Goal: Transaction & Acquisition: Purchase product/service

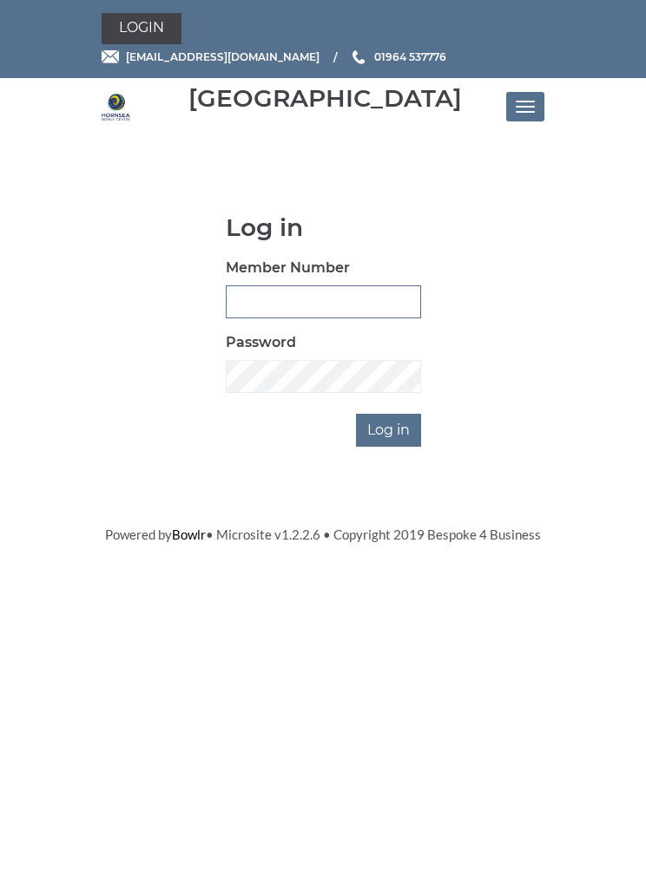
type input "0764"
click at [390, 429] on input "Log in" at bounding box center [388, 430] width 65 height 33
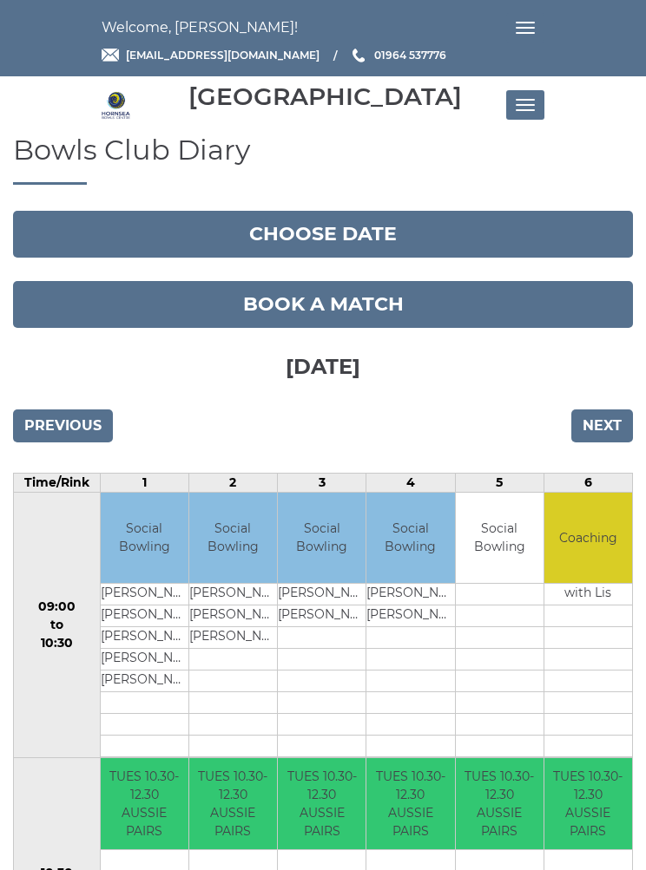
click at [530, 107] on button "Toggle navigation" at bounding box center [525, 104] width 38 height 29
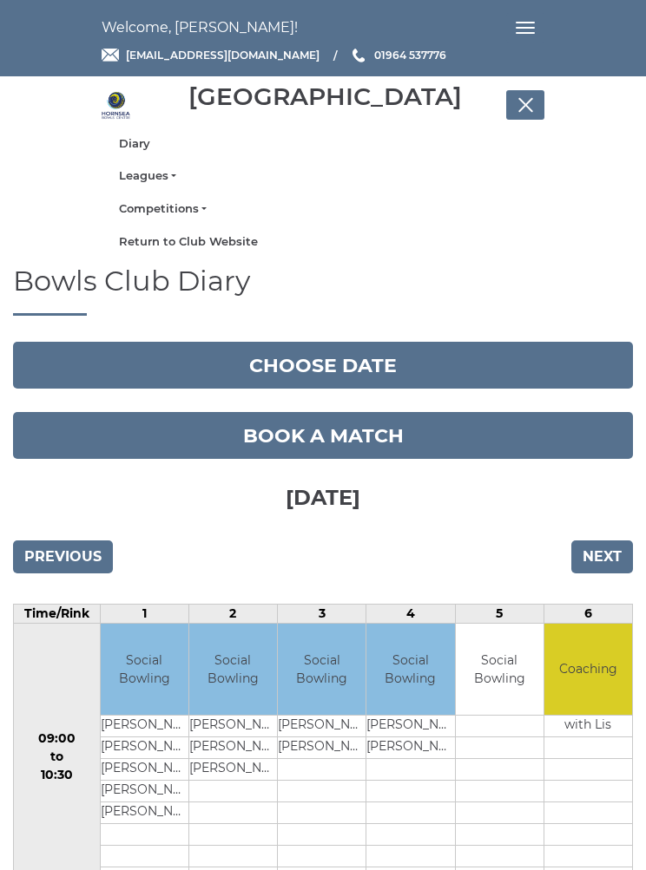
click at [381, 213] on link "Competitions" at bounding box center [323, 209] width 408 height 16
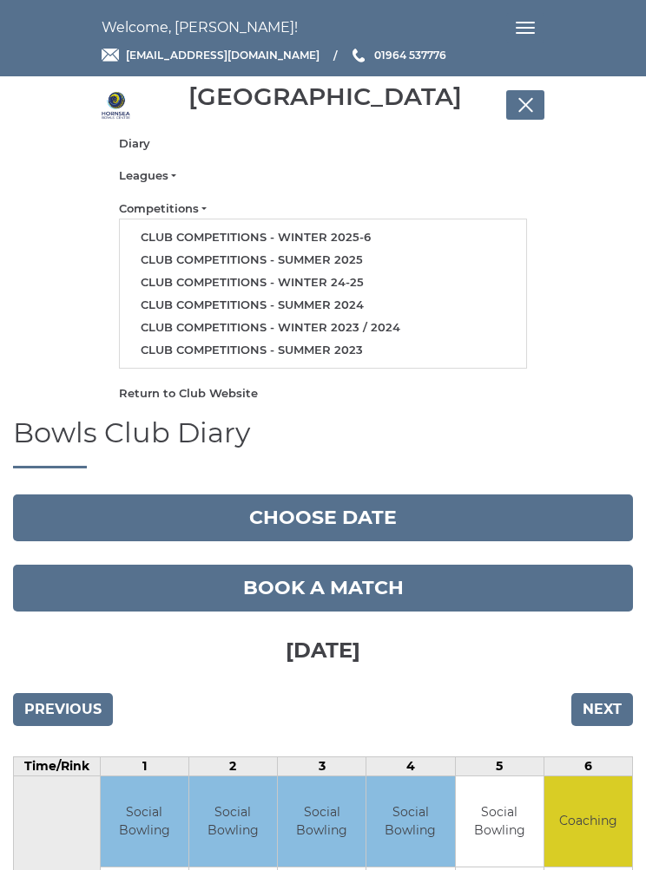
click at [532, 101] on button "Toggle navigation" at bounding box center [525, 104] width 38 height 29
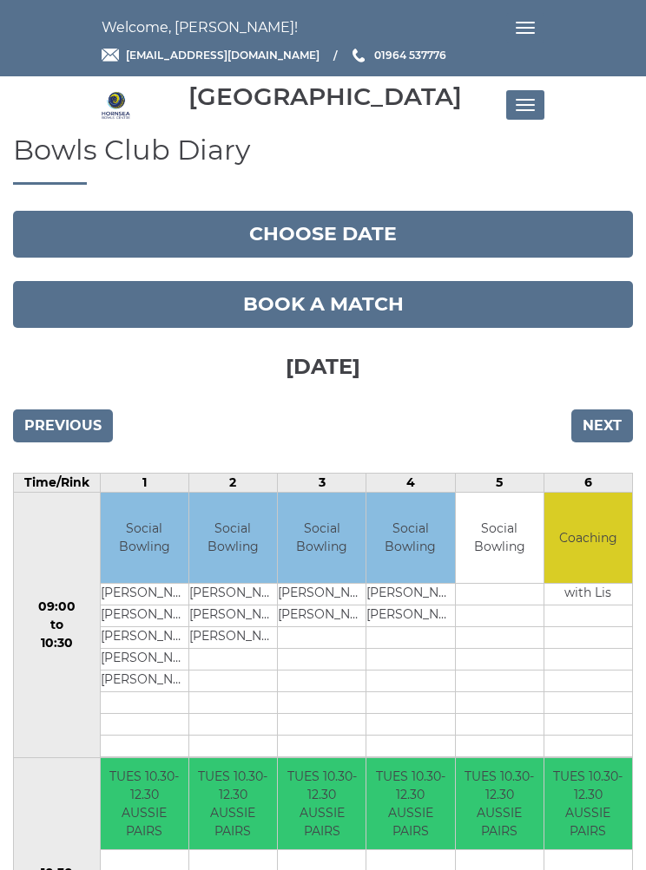
click at [121, 103] on img at bounding box center [116, 105] width 29 height 29
click at [508, 40] on button "Toggle navigation" at bounding box center [525, 27] width 38 height 29
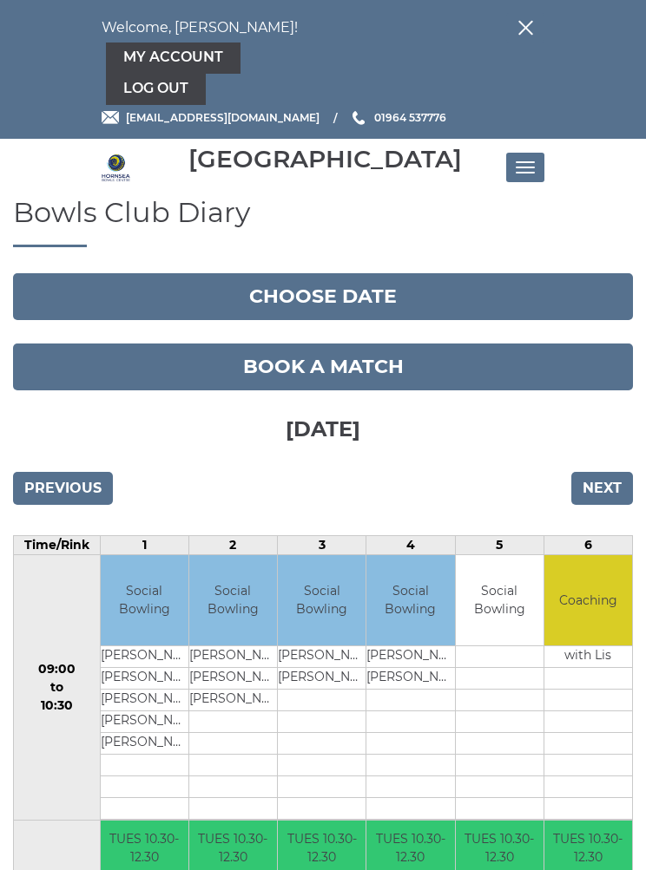
click at [210, 58] on link "My Account" at bounding box center [173, 58] width 134 height 31
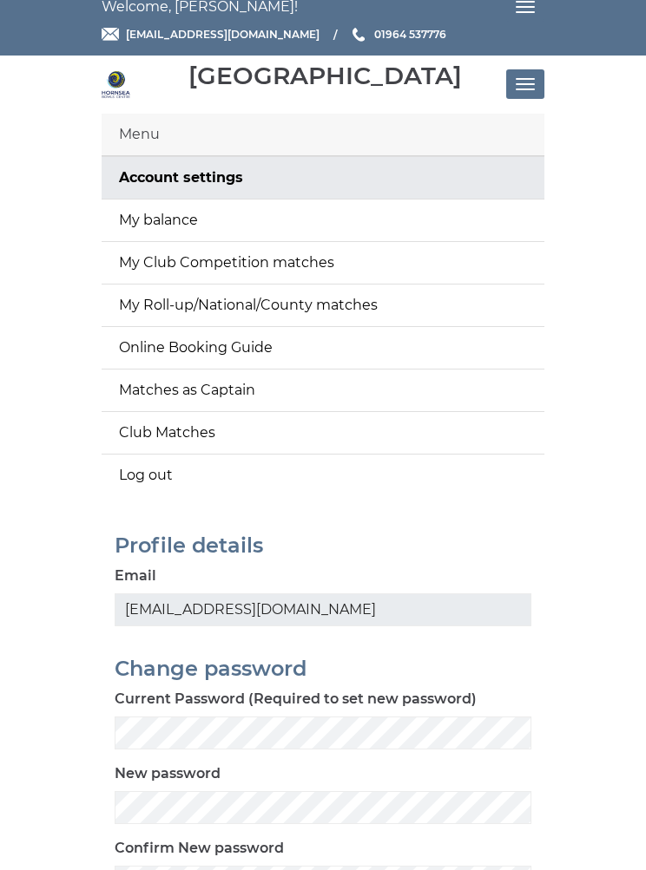
scroll to position [38, 0]
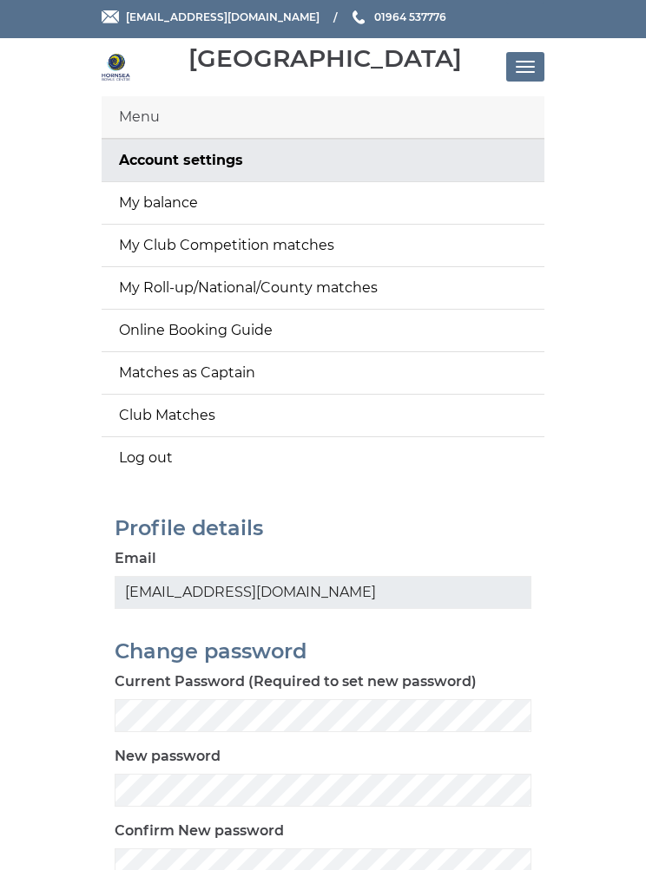
click at [280, 200] on link "My balance" at bounding box center [323, 203] width 442 height 42
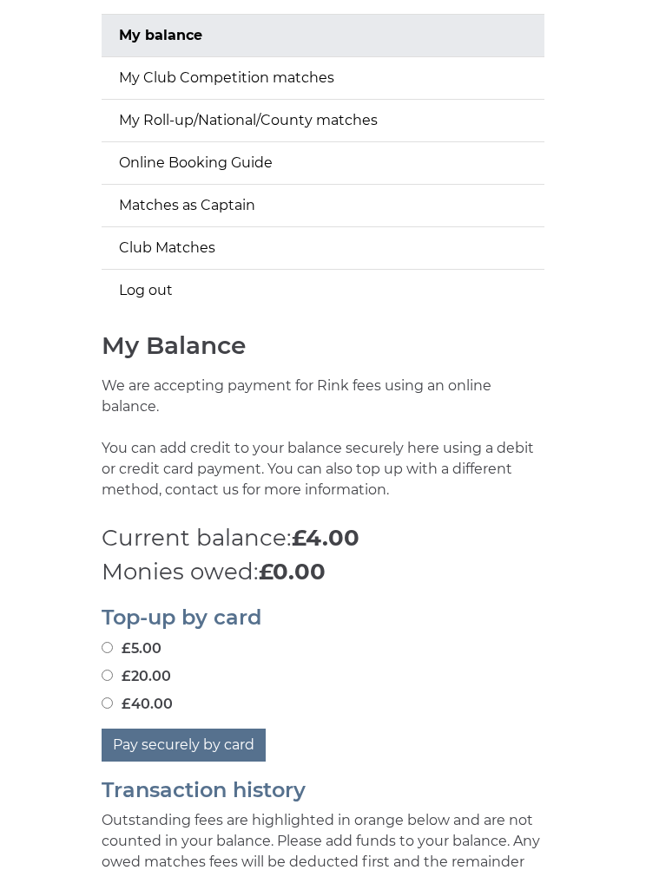
scroll to position [206, 0]
click at [113, 669] on input "£20.00" at bounding box center [107, 674] width 11 height 11
radio input "true"
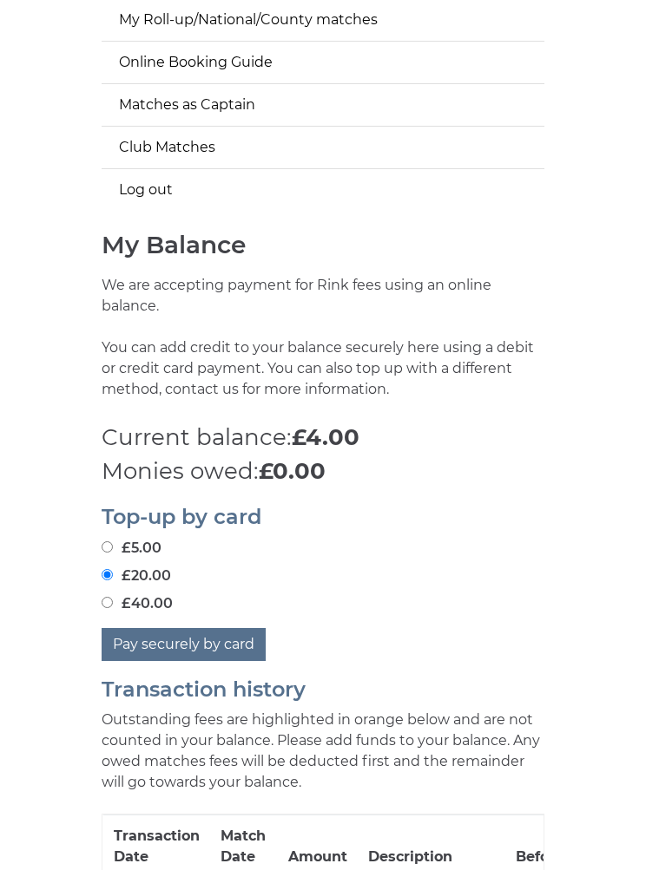
scroll to position [306, 0]
click at [228, 628] on button "Pay securely by card" at bounding box center [184, 644] width 164 height 33
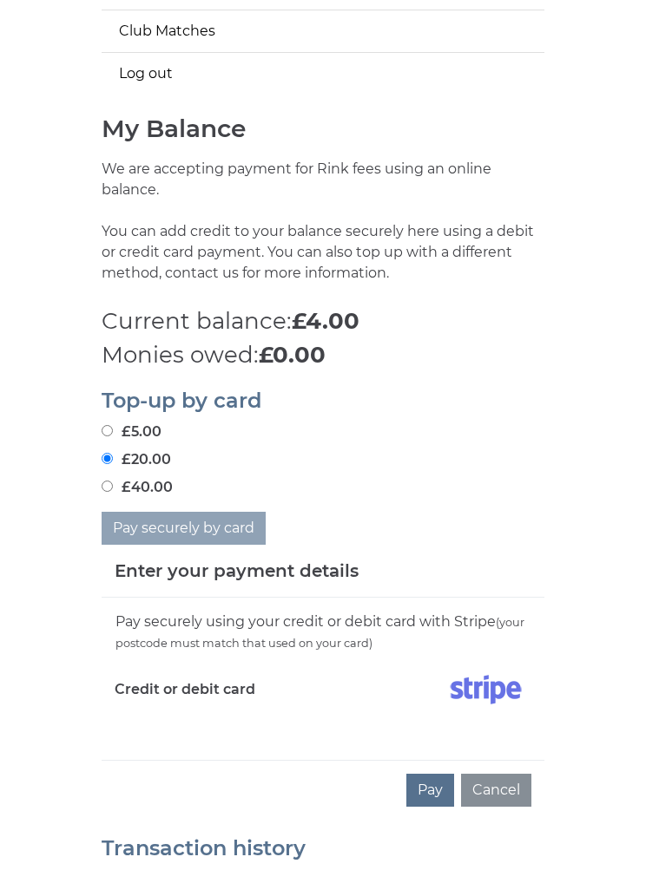
scroll to position [508, 0]
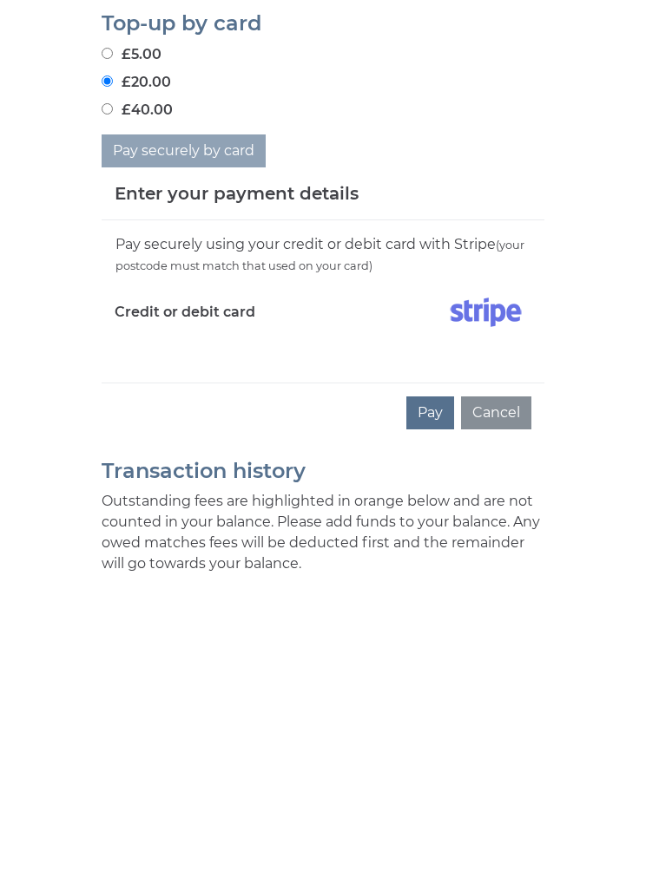
click at [440, 689] on button "Pay" at bounding box center [430, 705] width 48 height 33
